Goal: Task Accomplishment & Management: Use online tool/utility

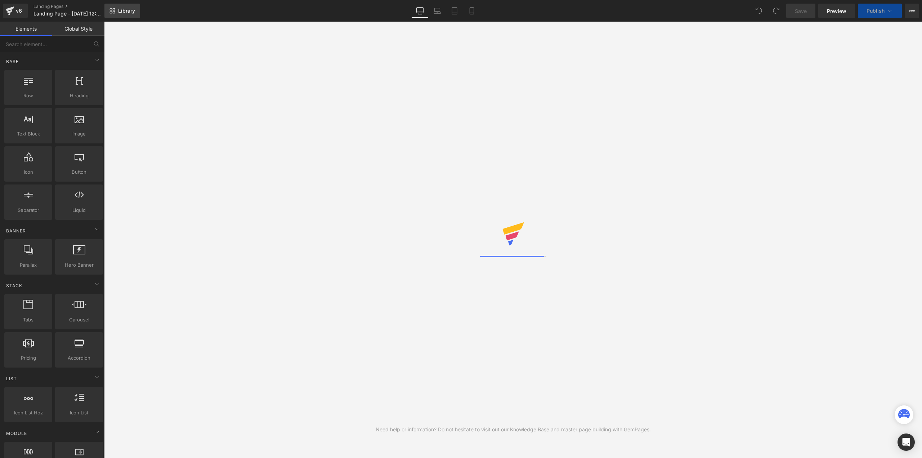
click at [126, 9] on span "Library" at bounding box center [126, 11] width 17 height 6
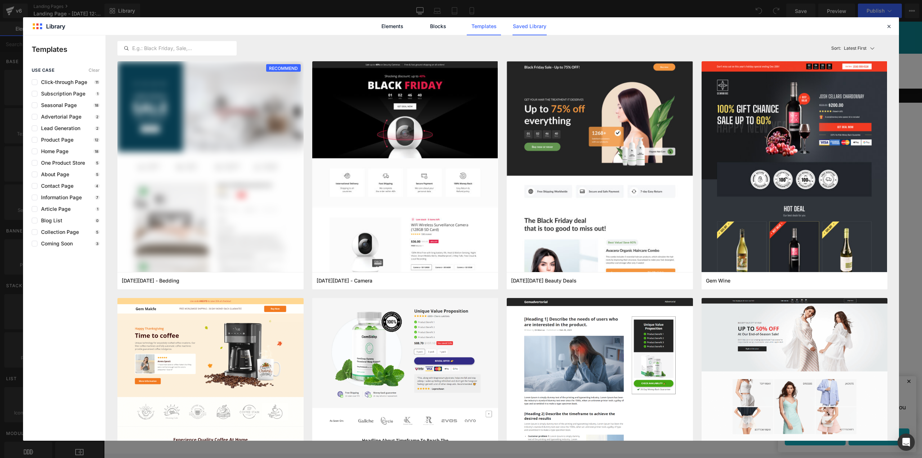
click at [535, 30] on link "Saved Library" at bounding box center [530, 26] width 34 height 18
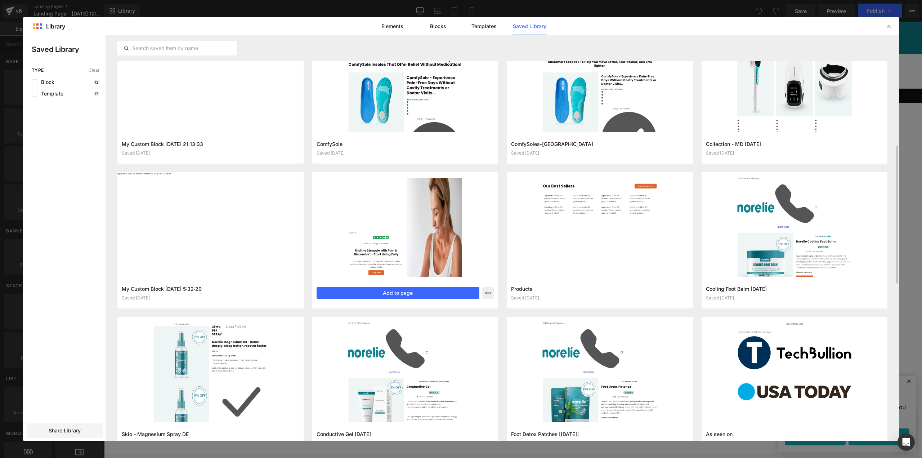
scroll to position [342, 0]
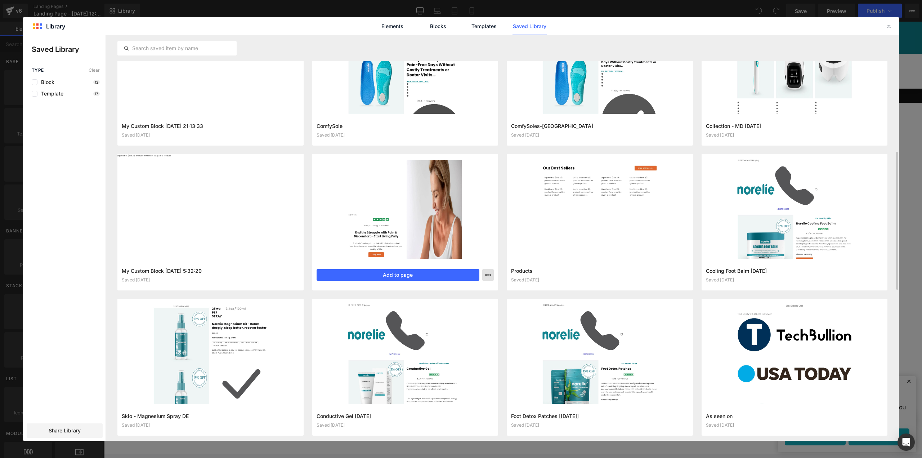
click at [488, 275] on icon "button" at bounding box center [488, 275] width 6 height 6
click at [456, 306] on div "Delete" at bounding box center [453, 306] width 82 height 15
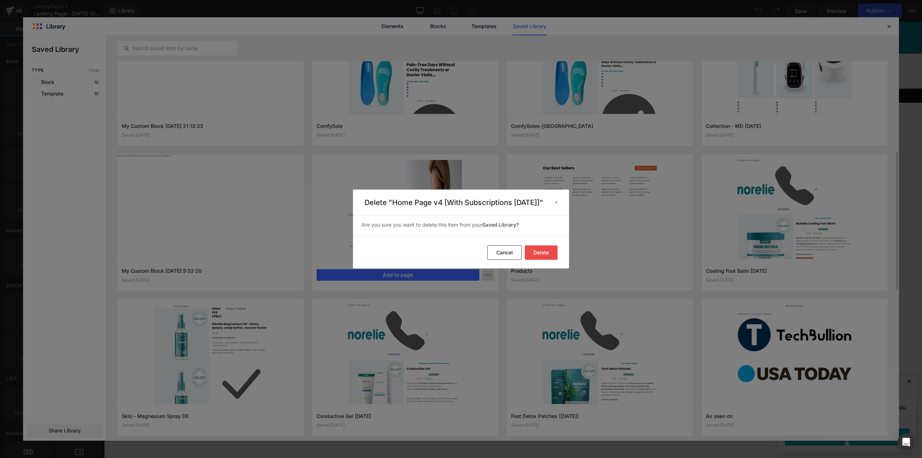
click at [544, 256] on button "Delete" at bounding box center [541, 252] width 33 height 14
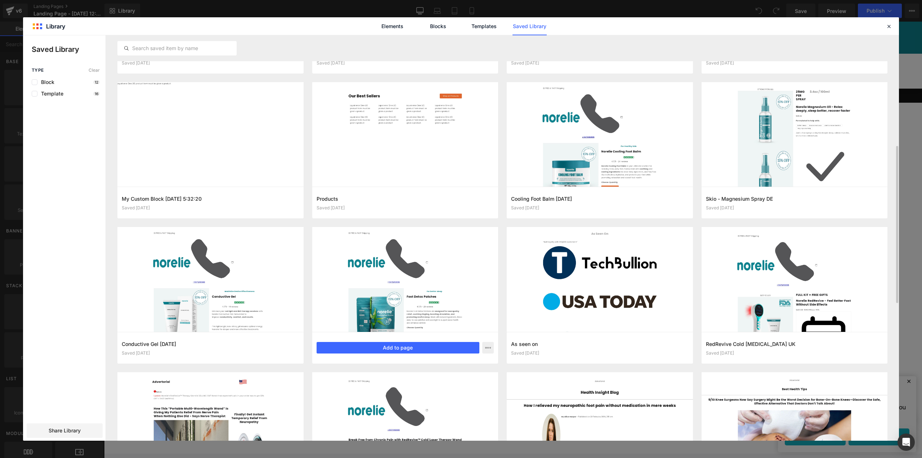
scroll to position [432, 0]
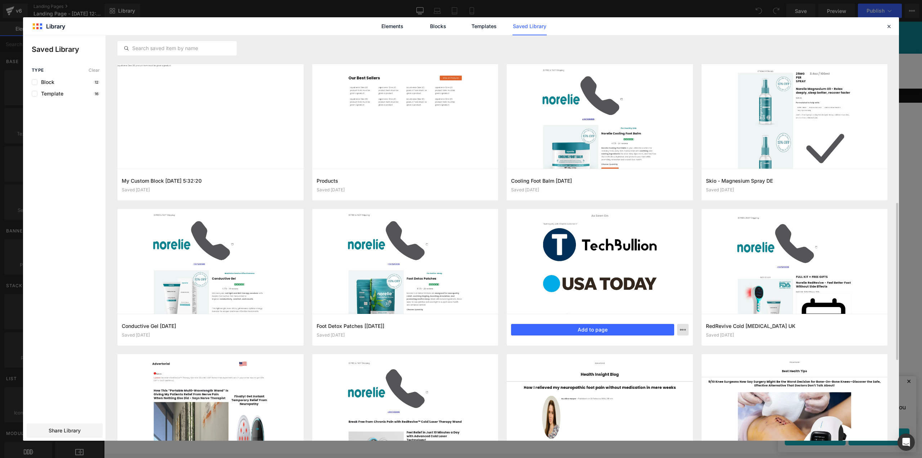
click at [684, 329] on icon "button" at bounding box center [683, 330] width 6 height 6
click at [643, 362] on div "Delete" at bounding box center [648, 360] width 82 height 15
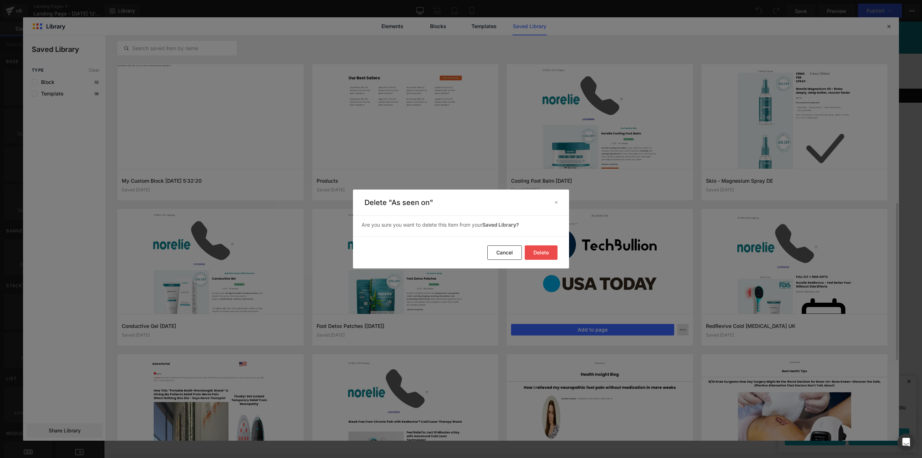
click at [539, 253] on button "Delete" at bounding box center [541, 252] width 33 height 14
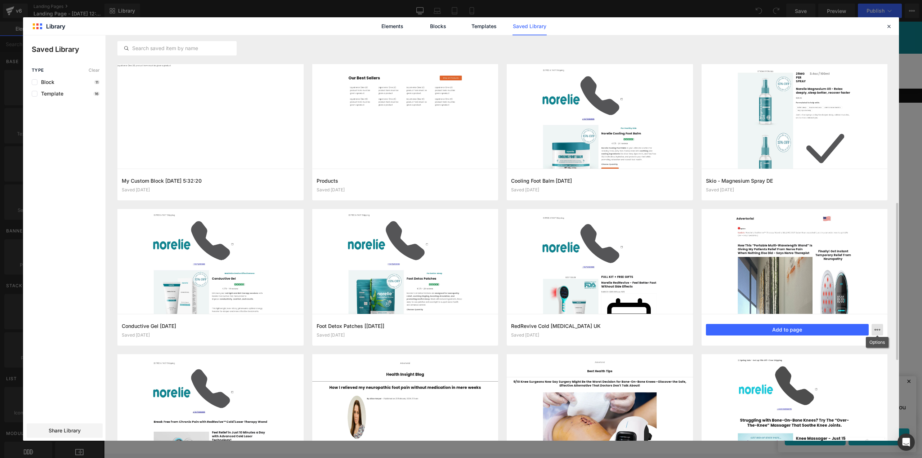
click at [879, 331] on icon "button" at bounding box center [878, 330] width 6 height 6
click at [839, 357] on div "Delete" at bounding box center [842, 360] width 82 height 15
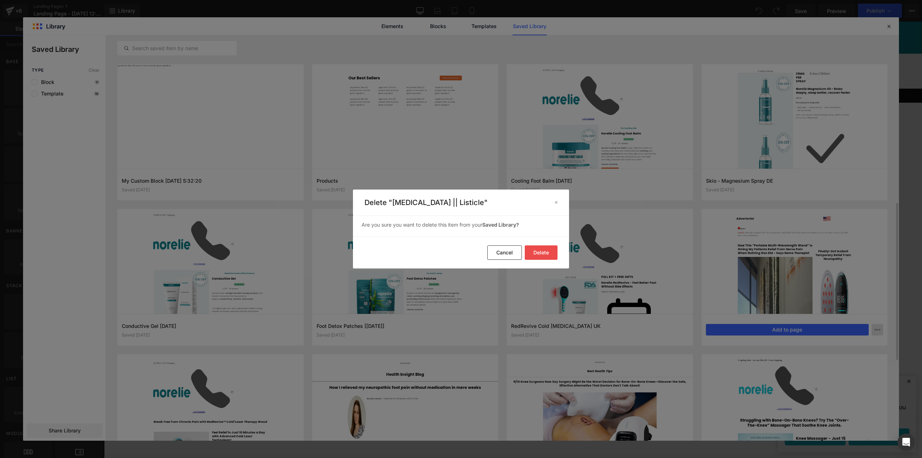
click at [536, 256] on button "Delete" at bounding box center [541, 252] width 33 height 14
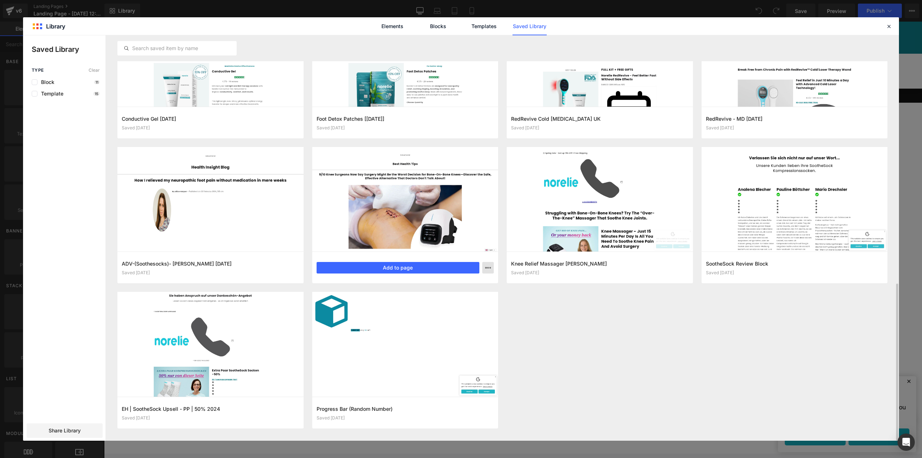
scroll to position [638, 0]
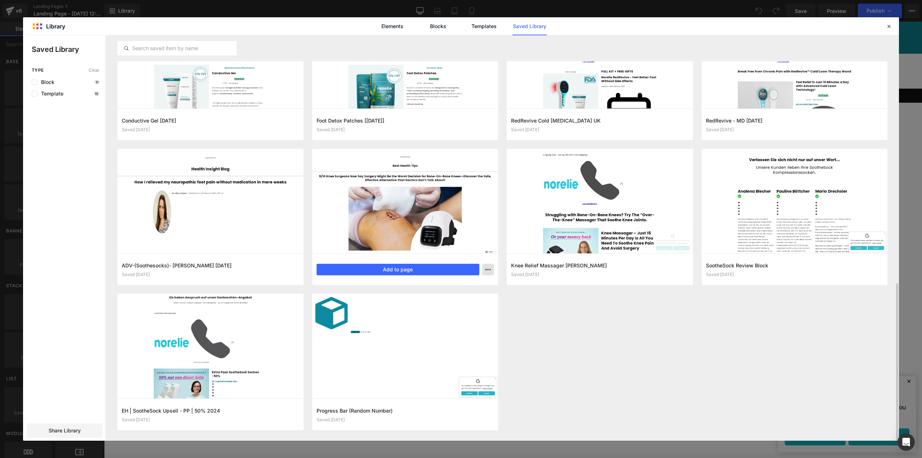
click at [490, 265] on button "button" at bounding box center [488, 270] width 12 height 12
click at [463, 302] on div "Delete" at bounding box center [453, 300] width 82 height 15
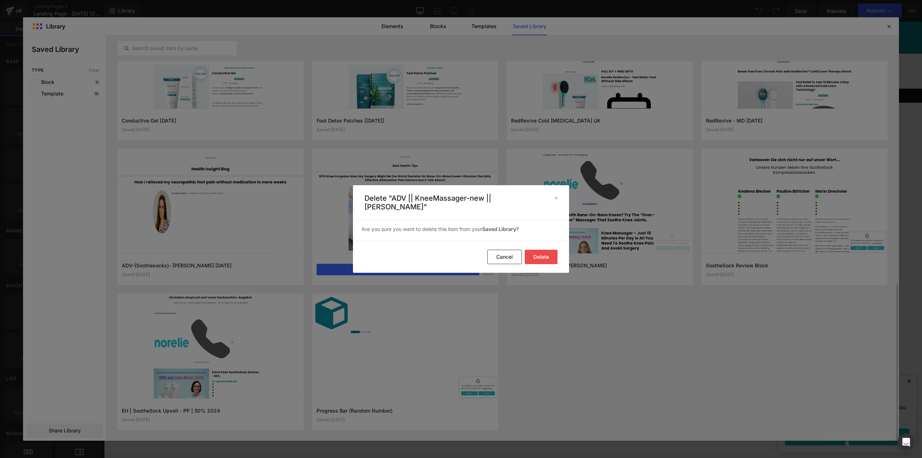
click at [541, 252] on button "Delete" at bounding box center [541, 257] width 33 height 14
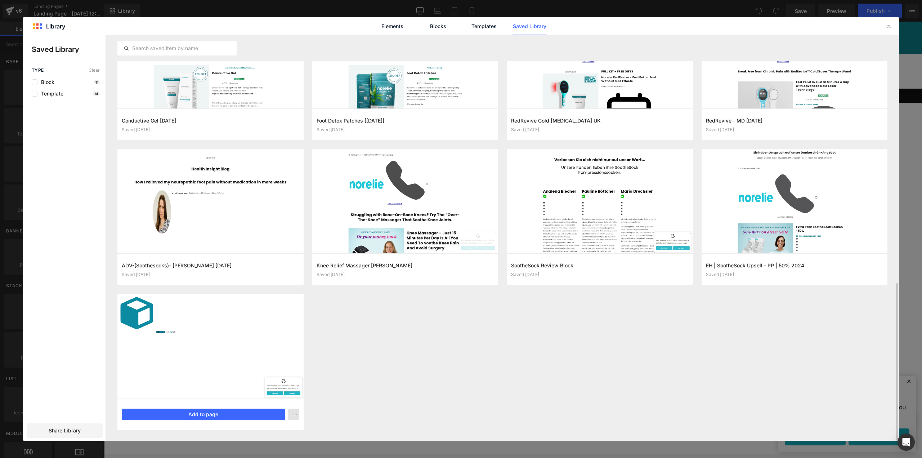
click at [293, 415] on icon "button" at bounding box center [294, 414] width 6 height 6
click at [271, 397] on div "Delete" at bounding box center [258, 398] width 82 height 15
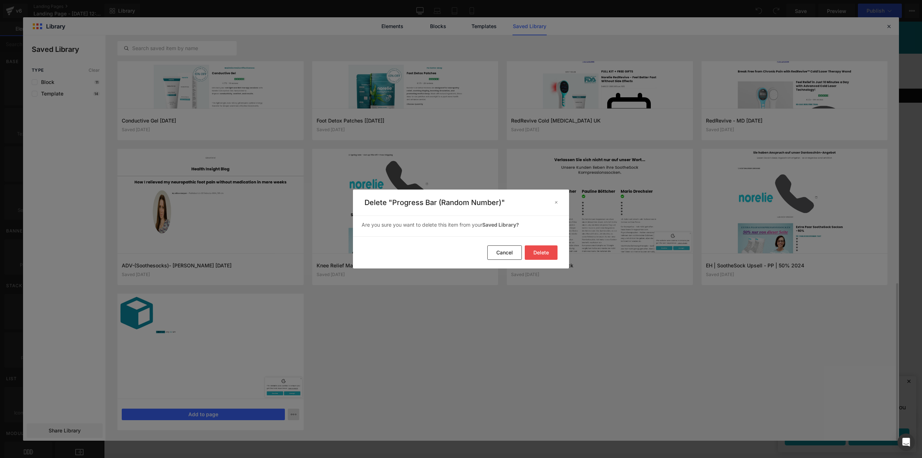
click at [542, 254] on button "Delete" at bounding box center [541, 252] width 33 height 14
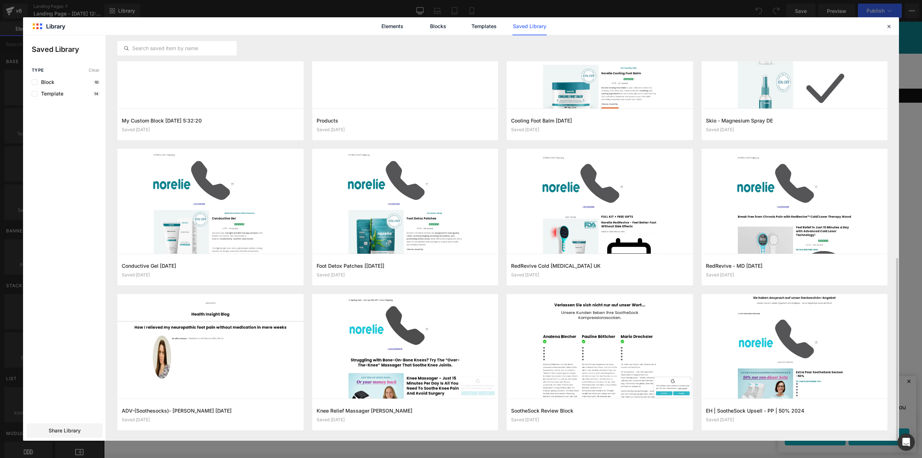
scroll to position [493, 0]
click at [888, 25] on icon at bounding box center [889, 26] width 6 height 6
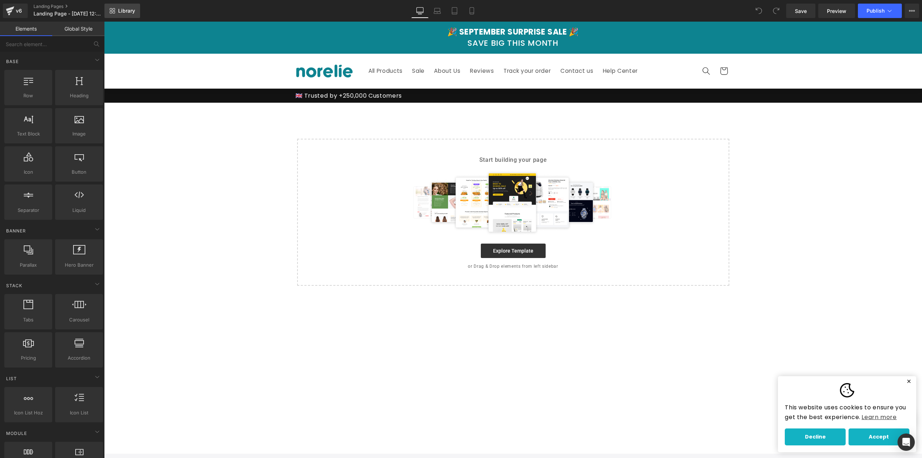
click at [111, 10] on icon at bounding box center [113, 11] width 6 height 6
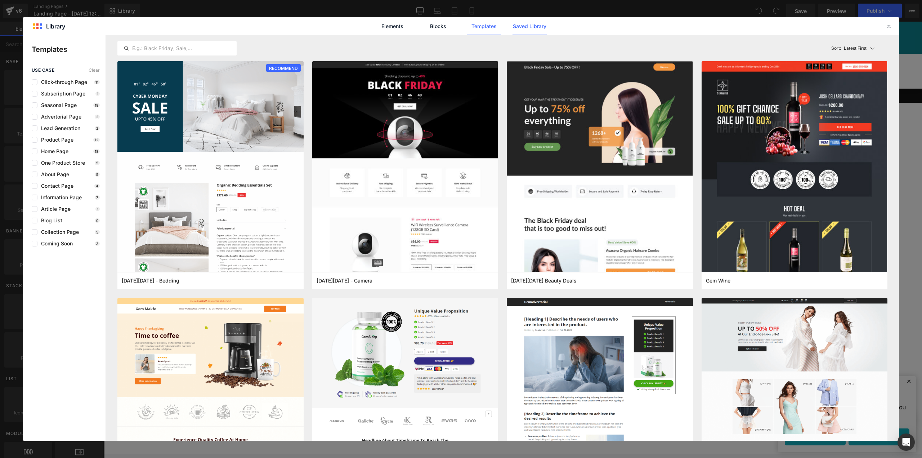
click at [521, 26] on link "Saved Library" at bounding box center [530, 26] width 34 height 18
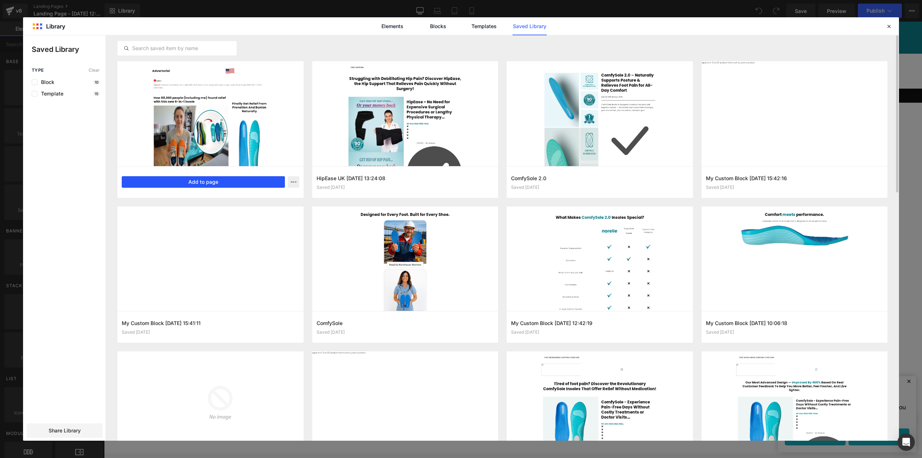
click at [239, 179] on button "Add to page" at bounding box center [203, 182] width 163 height 12
